Goal: Information Seeking & Learning: Learn about a topic

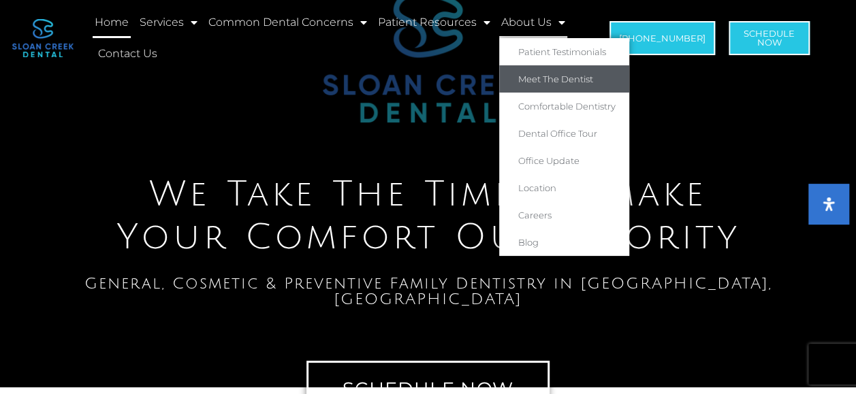
click at [552, 78] on link "Meet The Dentist" at bounding box center [564, 78] width 130 height 27
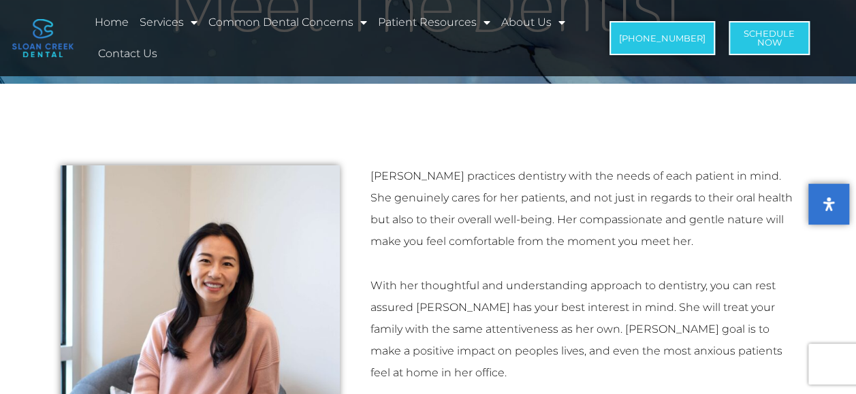
scroll to position [119, 0]
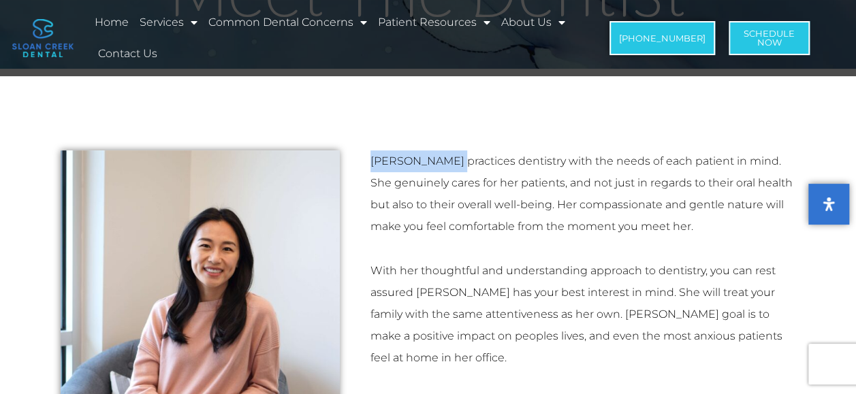
drag, startPoint x: 370, startPoint y: 157, endPoint x: 444, endPoint y: 161, distance: 73.7
click at [444, 161] on p "Dr. Tina Feng practices dentistry with the needs of each patient in mind. She g…" at bounding box center [584, 194] width 426 height 87
copy p "Dr. Tina Feng"
